Goal: Navigation & Orientation: Find specific page/section

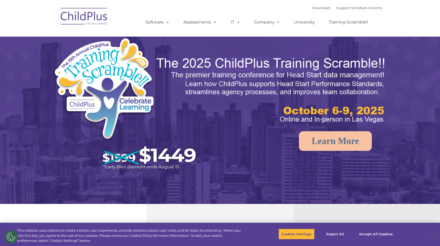
select select "MEDIUM"
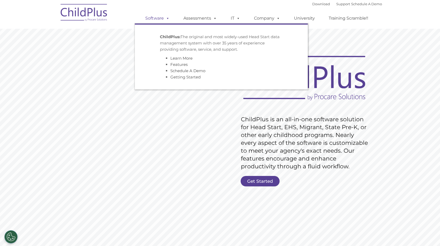
click at [154, 19] on link "Software" at bounding box center [157, 18] width 35 height 10
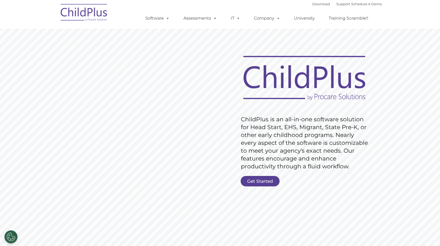
click at [88, 10] on img at bounding box center [84, 13] width 52 height 26
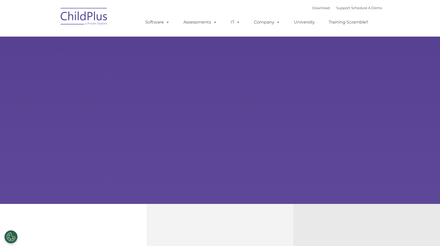
type input ""
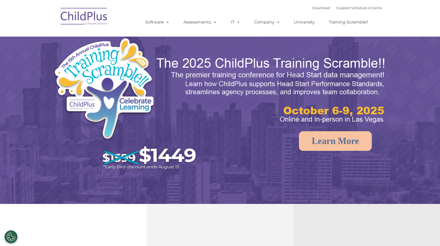
select select "MEDIUM"
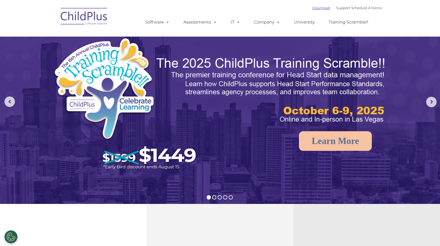
click at [314, 7] on link "Download" at bounding box center [321, 8] width 18 height 4
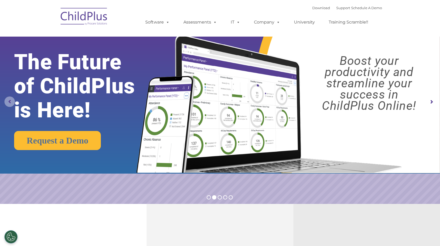
click at [12, 101] on rs-arrow at bounding box center [9, 101] width 10 height 10
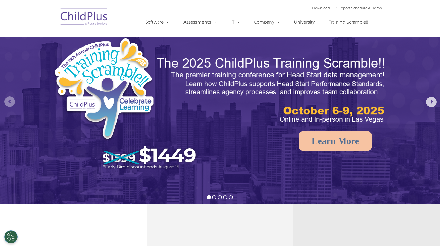
click at [12, 100] on rs-arrow at bounding box center [9, 101] width 10 height 10
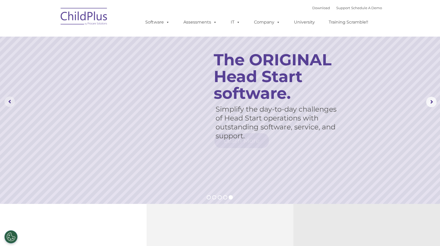
click at [12, 100] on rs-arrow at bounding box center [9, 101] width 10 height 10
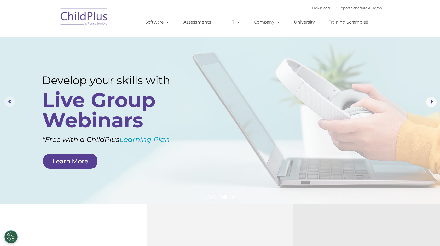
click at [12, 100] on rs-arrow at bounding box center [9, 101] width 10 height 10
